Goal: Task Accomplishment & Management: Manage account settings

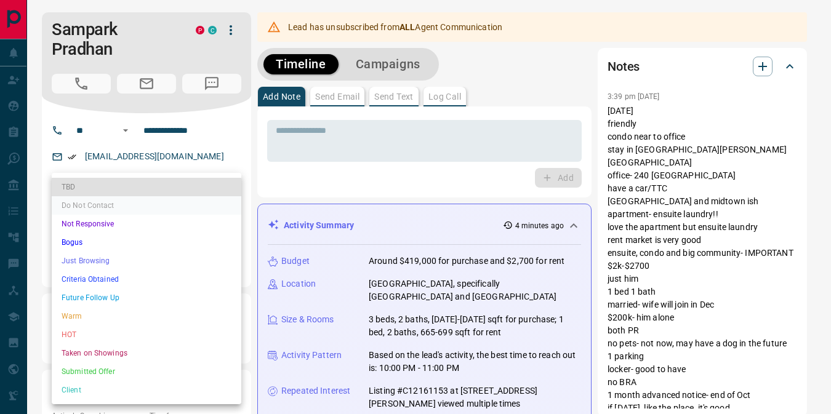
click at [162, 356] on li "Taken on Showings" at bounding box center [147, 353] width 190 height 18
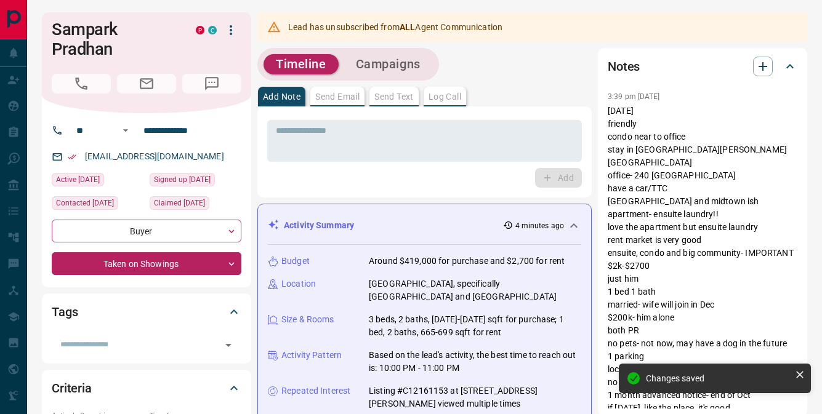
type input "*"
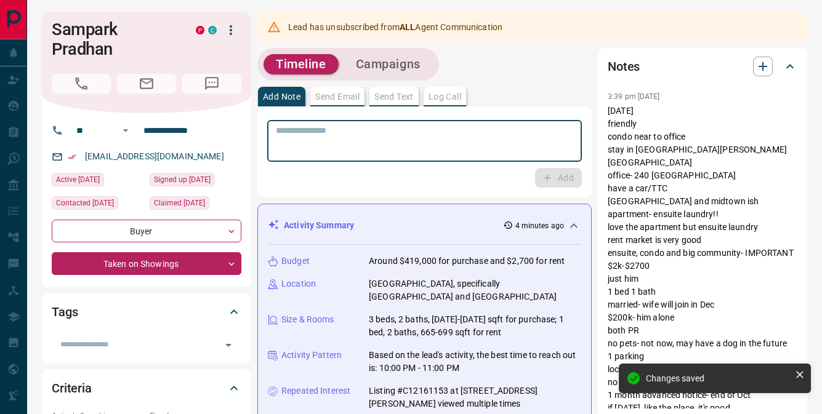
click at [310, 137] on textarea at bounding box center [424, 141] width 297 height 31
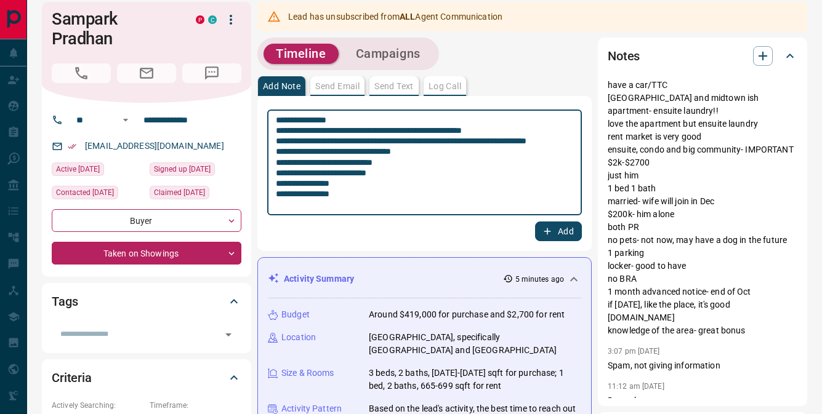
scroll to position [12, 0]
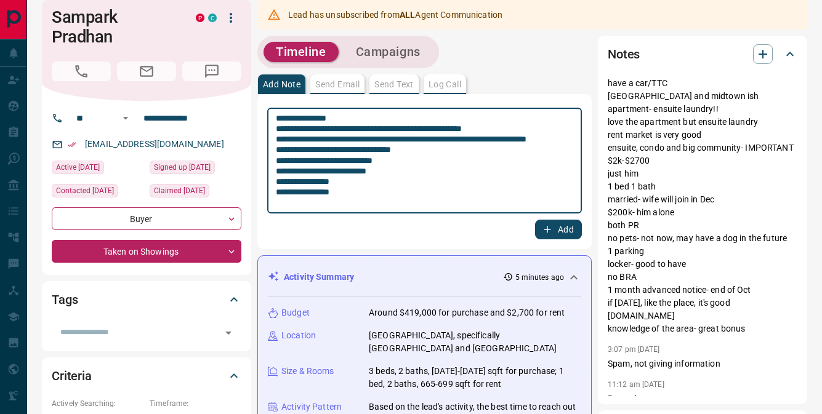
type textarea "**********"
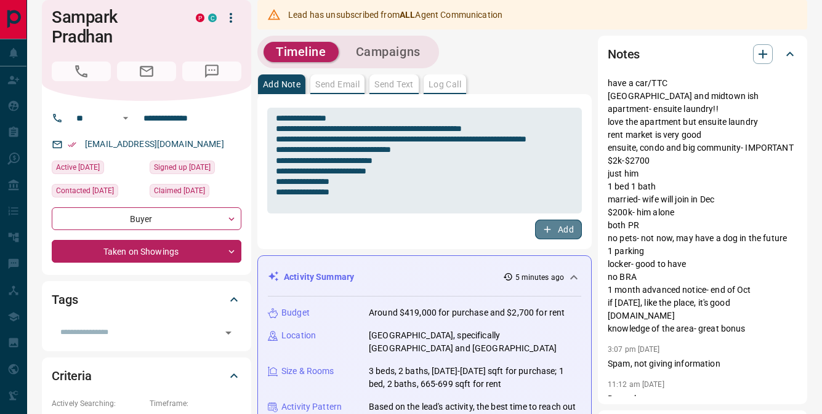
click at [562, 231] on button "Add" at bounding box center [558, 230] width 47 height 20
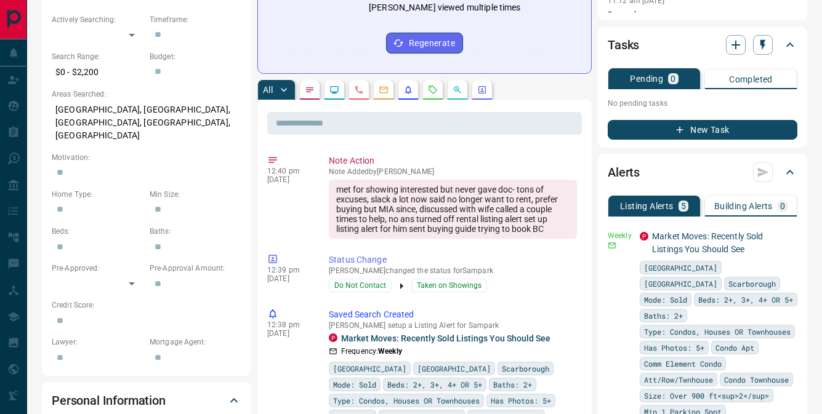
scroll to position [413, 0]
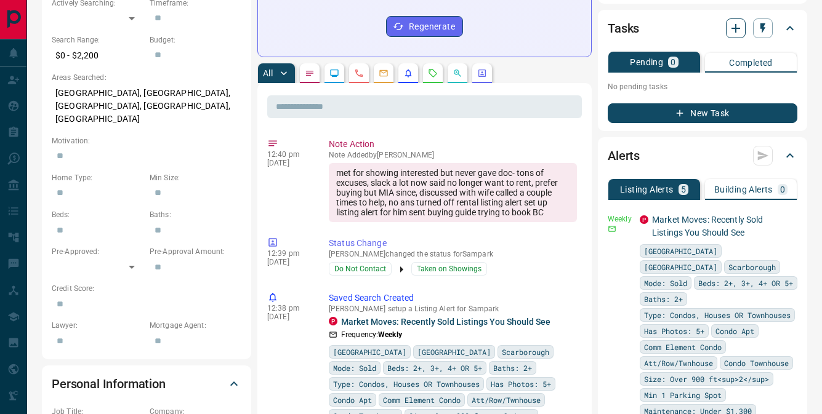
click at [734, 30] on icon "button" at bounding box center [735, 28] width 15 height 15
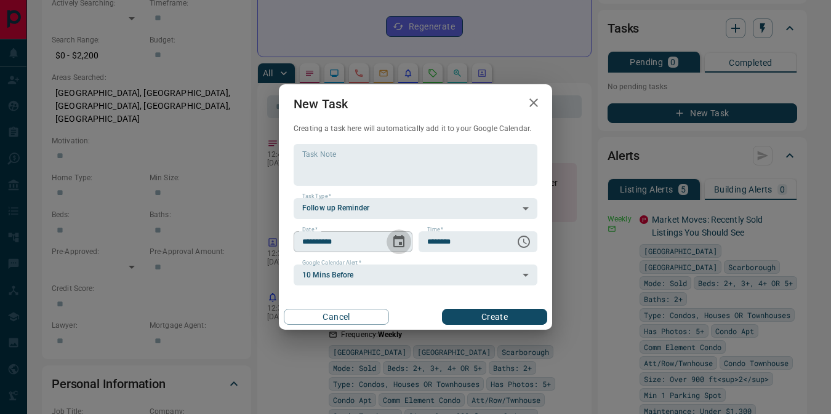
click at [396, 239] on icon "Choose date, selected date is Sep 17, 2025" at bounding box center [398, 241] width 15 height 15
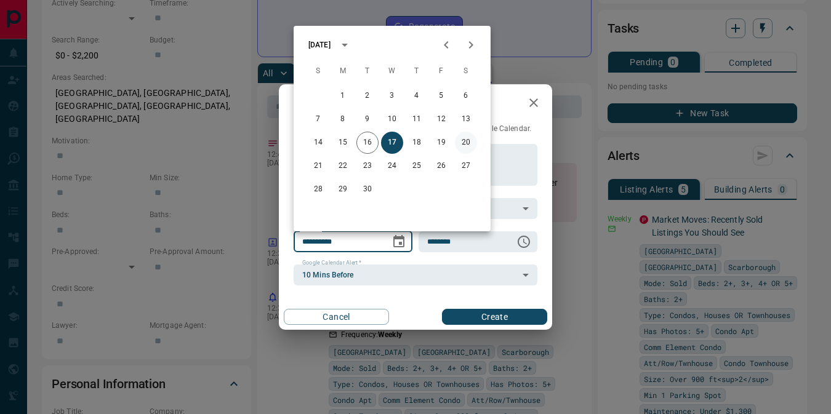
click at [464, 141] on button "20" at bounding box center [466, 143] width 22 height 22
type input "**********"
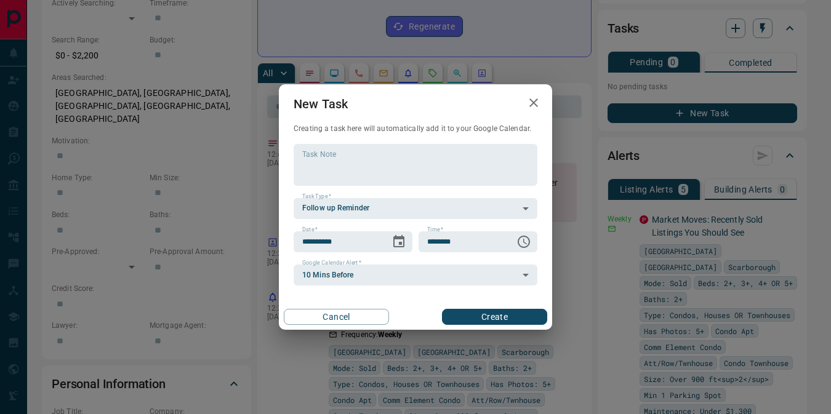
click at [472, 316] on button "Create" at bounding box center [494, 317] width 105 height 16
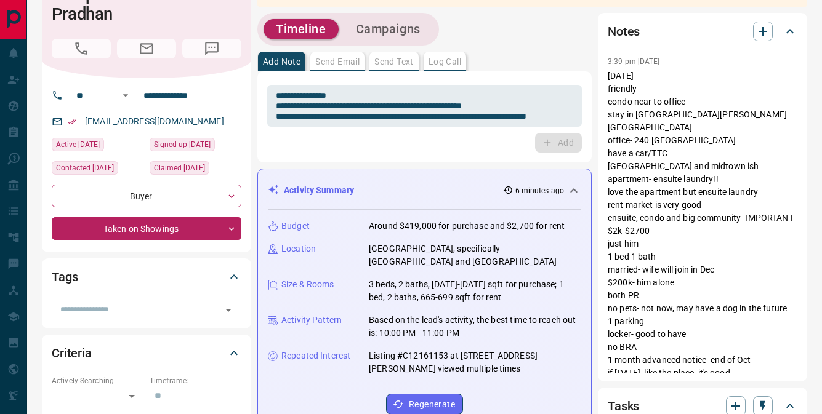
scroll to position [0, 0]
